Goal: Task Accomplishment & Management: Manage account settings

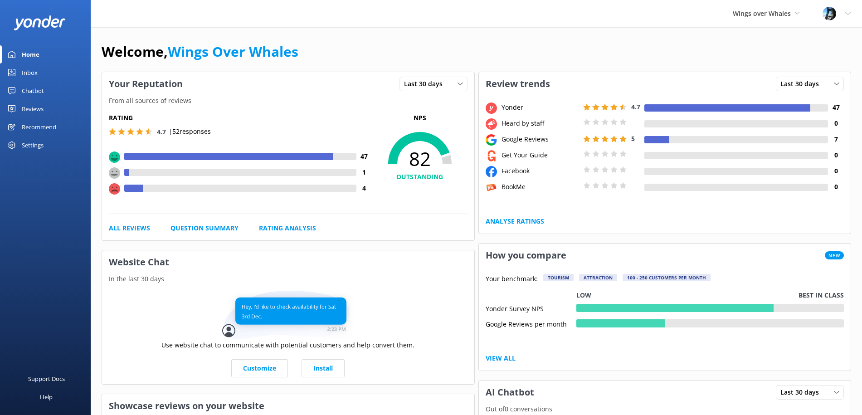
click at [41, 106] on div "Reviews" at bounding box center [33, 109] width 22 height 18
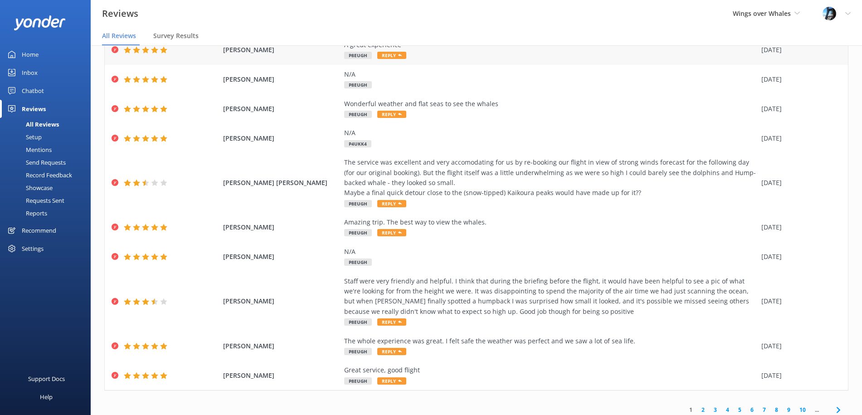
scroll to position [70, 0]
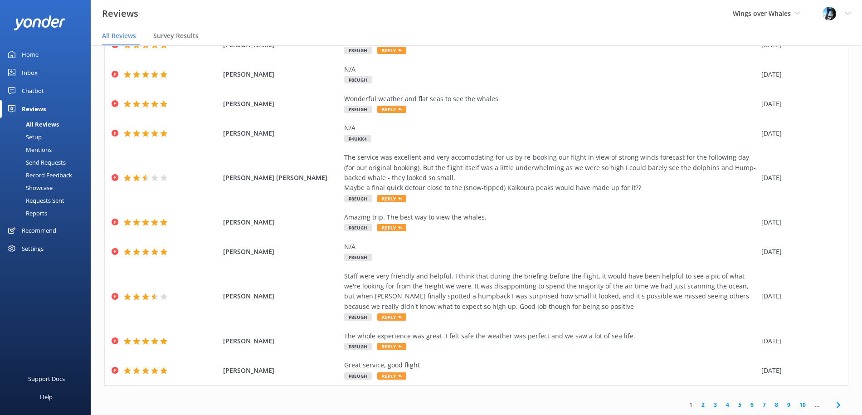
click at [705, 406] on link "2" at bounding box center [703, 404] width 12 height 9
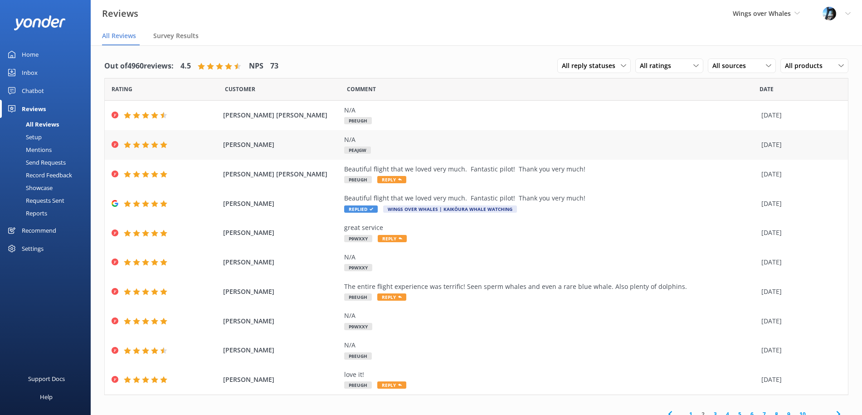
scroll to position [10, 0]
